Goal: Check status: Check status

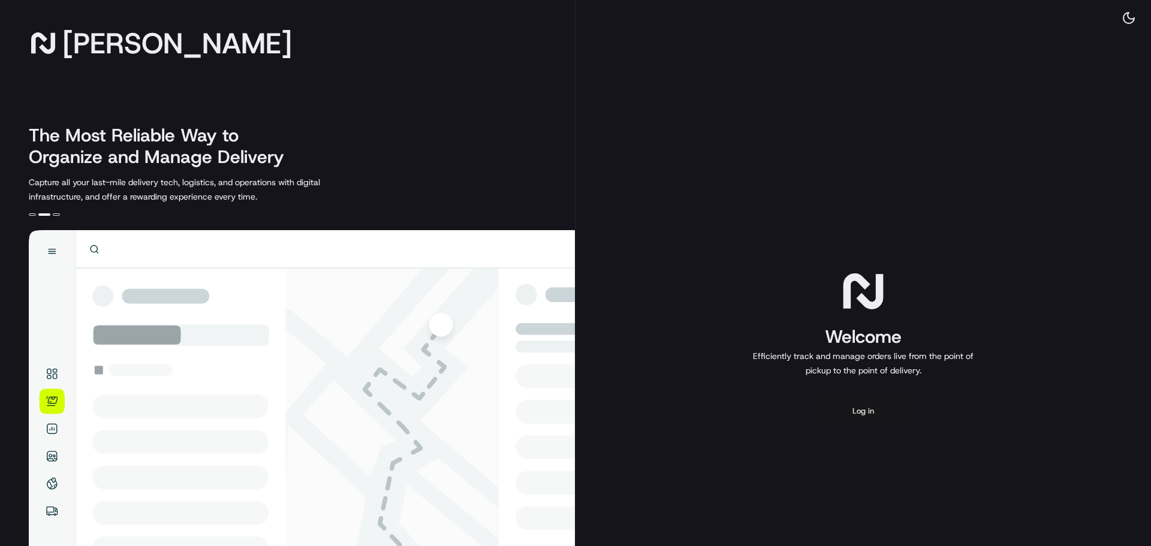
click at [860, 411] on button "Log in" at bounding box center [863, 411] width 96 height 29
